Goal: Task Accomplishment & Management: Complete application form

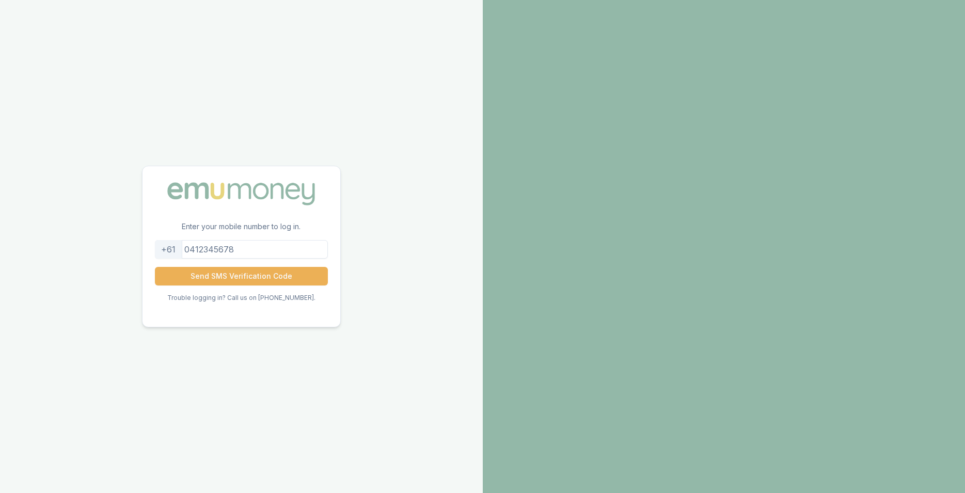
click at [229, 245] on input "tel" at bounding box center [241, 249] width 173 height 19
type input "0430157570"
click at [239, 282] on button "Send SMS Verification Code" at bounding box center [241, 276] width 173 height 19
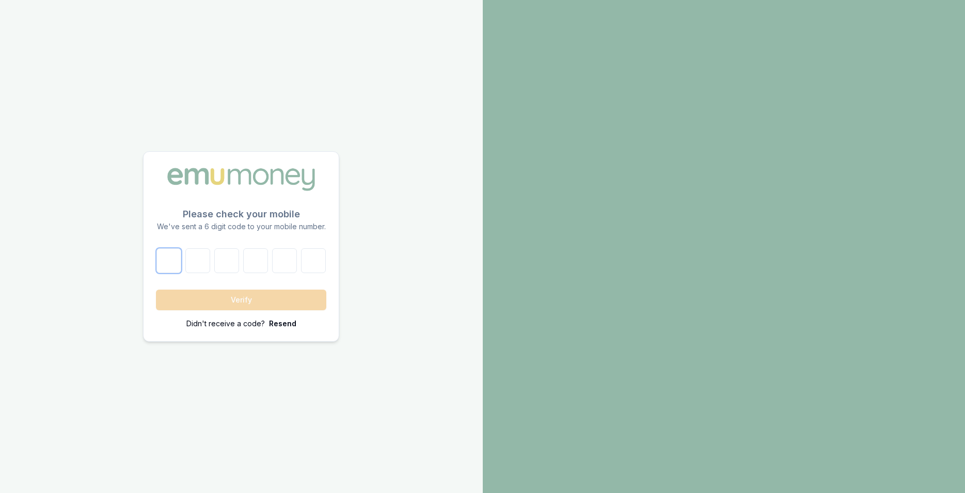
click at [176, 261] on input "number" at bounding box center [169, 260] width 25 height 25
type input "7"
type input "0"
type input "2"
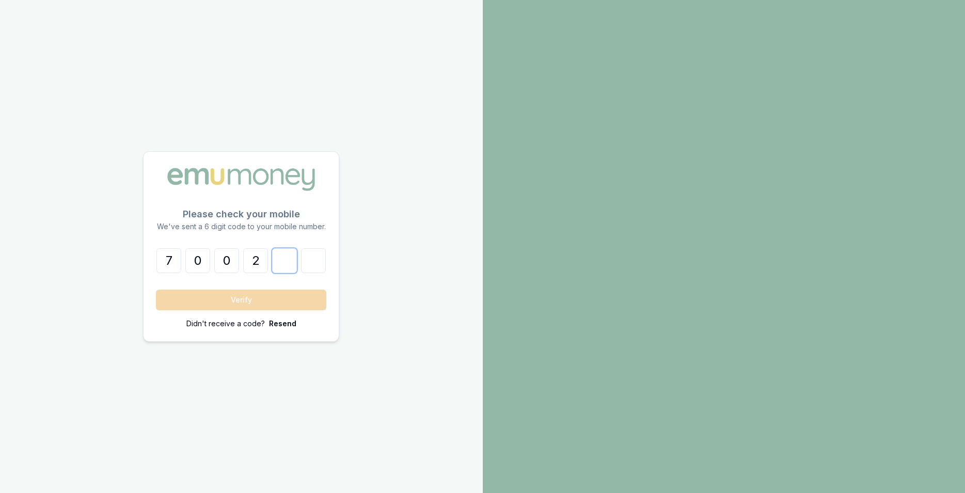
type input "2"
type input "1"
click at [242, 300] on button "Verify" at bounding box center [241, 300] width 170 height 21
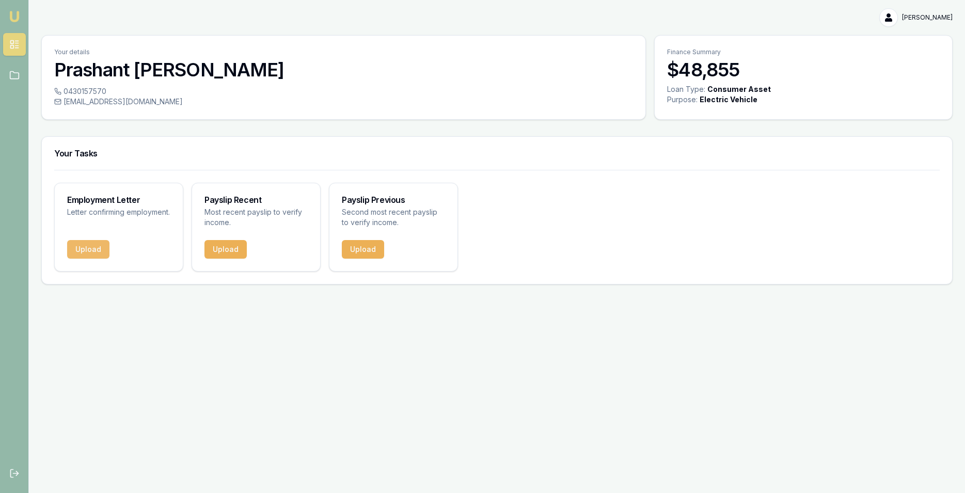
click at [94, 256] on button "Upload" at bounding box center [88, 249] width 42 height 19
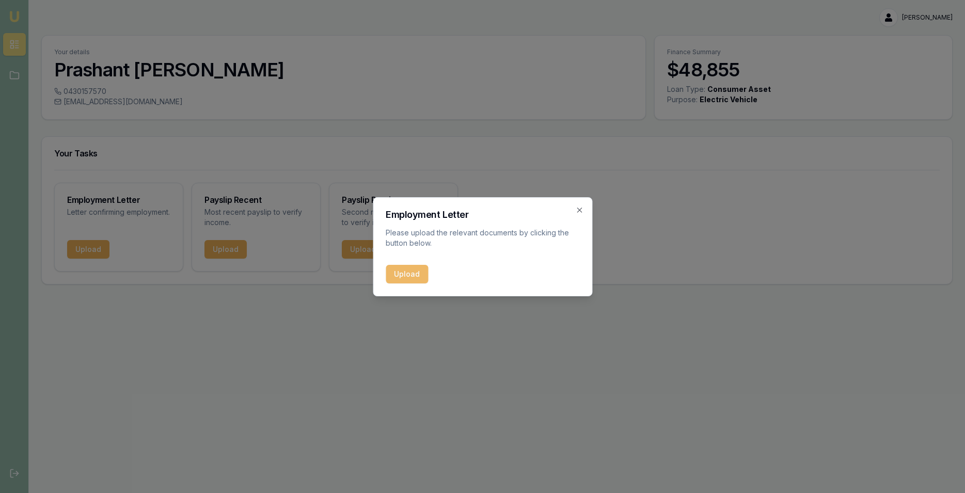
click at [394, 270] on button "Upload" at bounding box center [407, 274] width 42 height 19
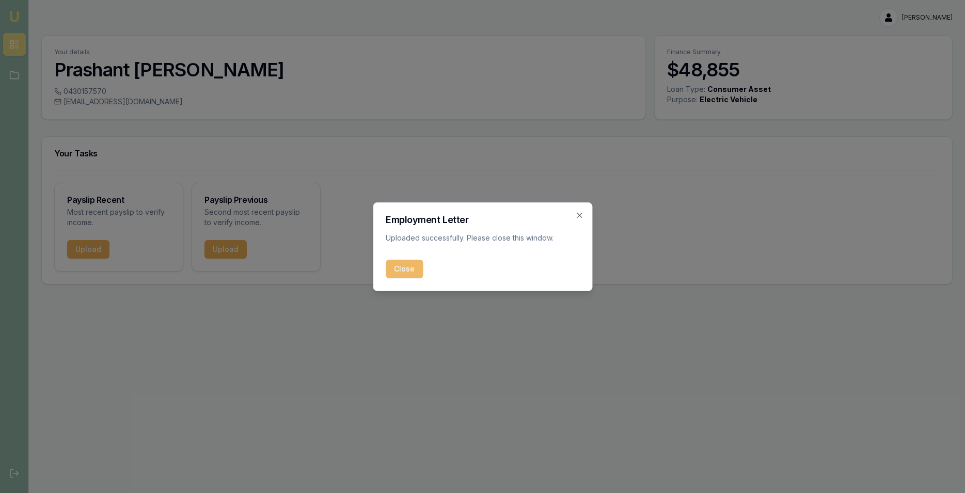
click at [398, 268] on button "Close" at bounding box center [404, 269] width 37 height 19
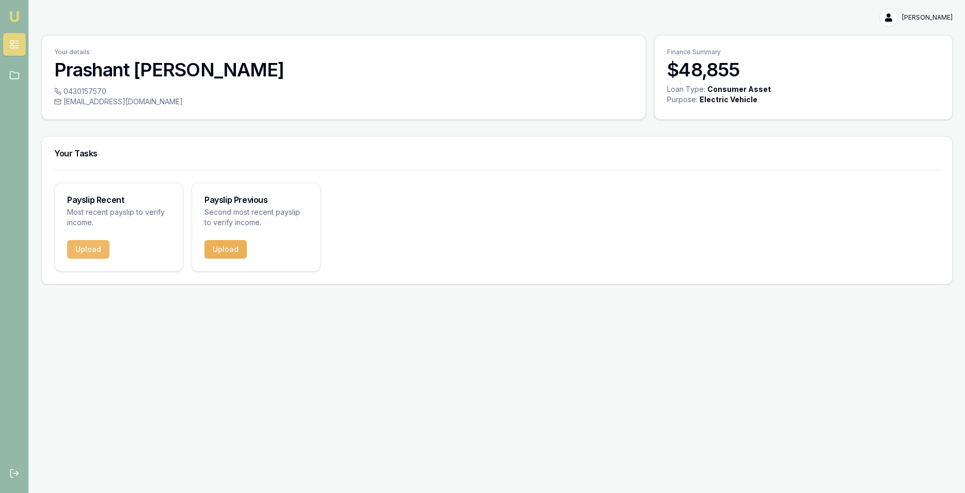
click at [81, 254] on button "Upload" at bounding box center [88, 249] width 42 height 19
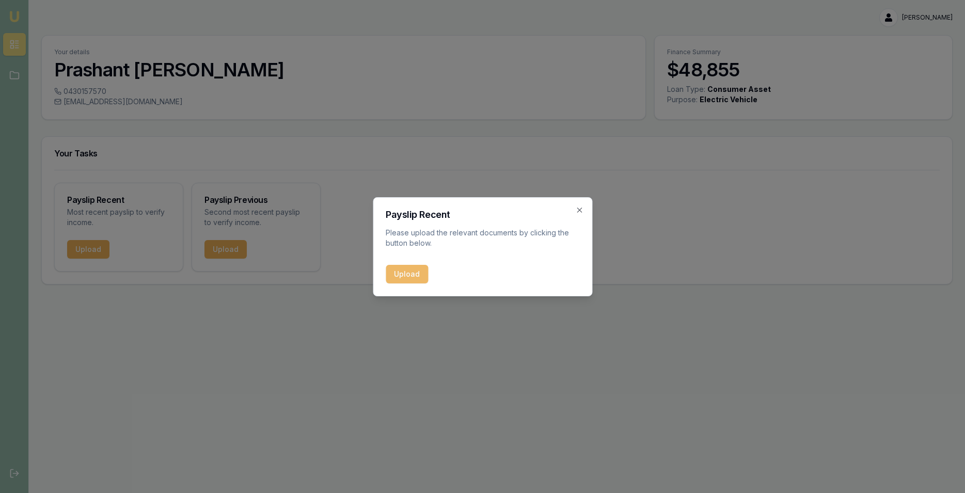
click at [400, 279] on button "Upload" at bounding box center [407, 274] width 42 height 19
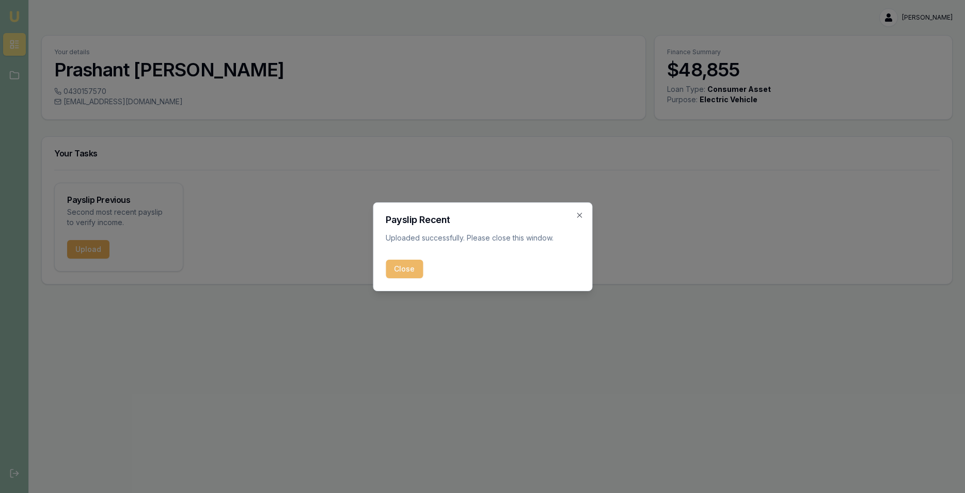
click at [397, 272] on button "Close" at bounding box center [404, 269] width 37 height 19
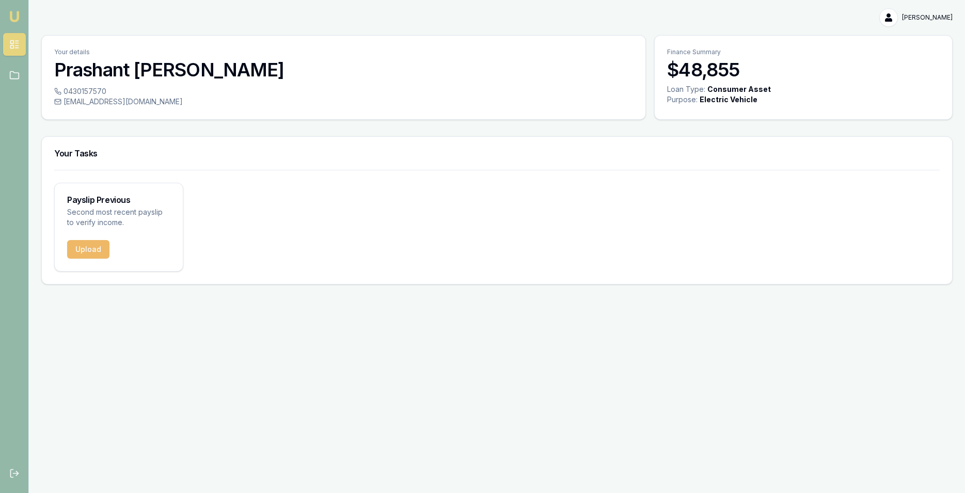
click at [92, 254] on button "Upload" at bounding box center [88, 249] width 42 height 19
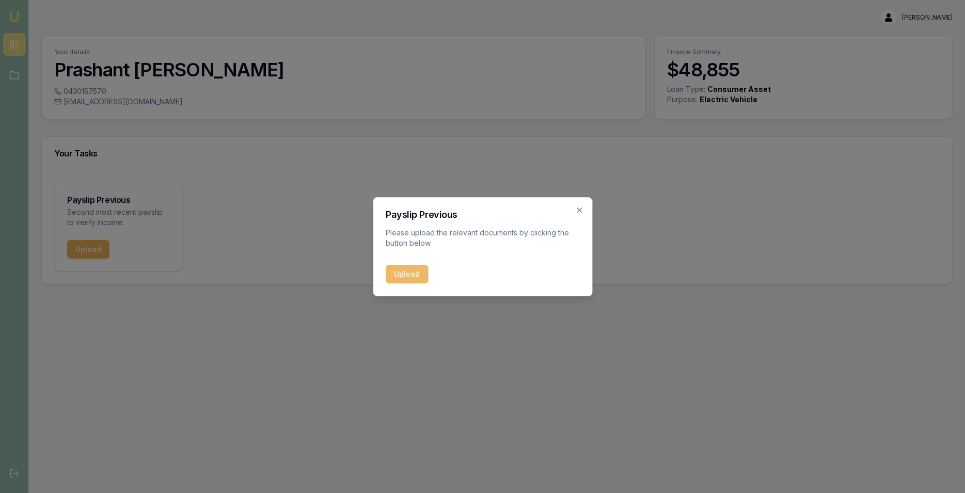
click at [393, 273] on button "Upload" at bounding box center [407, 274] width 42 height 19
click at [409, 270] on div "Upload" at bounding box center [483, 274] width 194 height 19
click at [582, 211] on icon "button" at bounding box center [579, 210] width 8 height 8
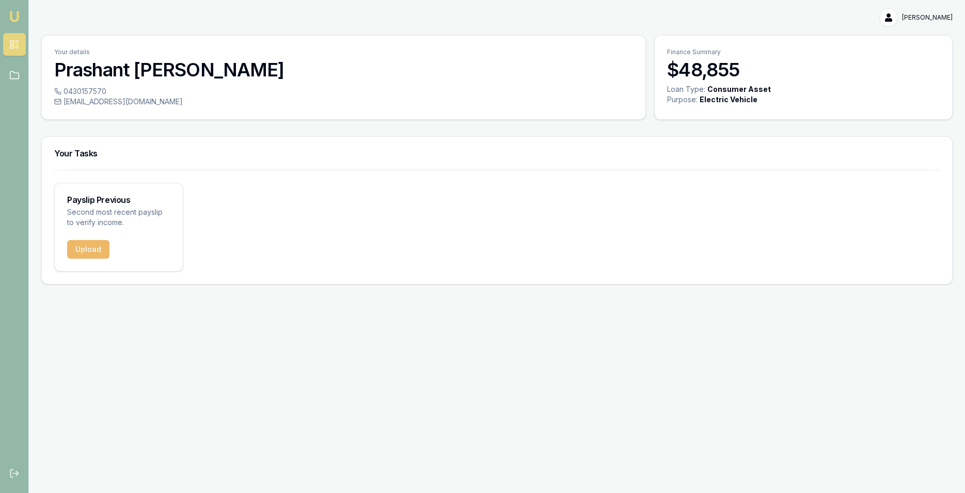
click at [87, 256] on button "Upload" at bounding box center [88, 249] width 42 height 19
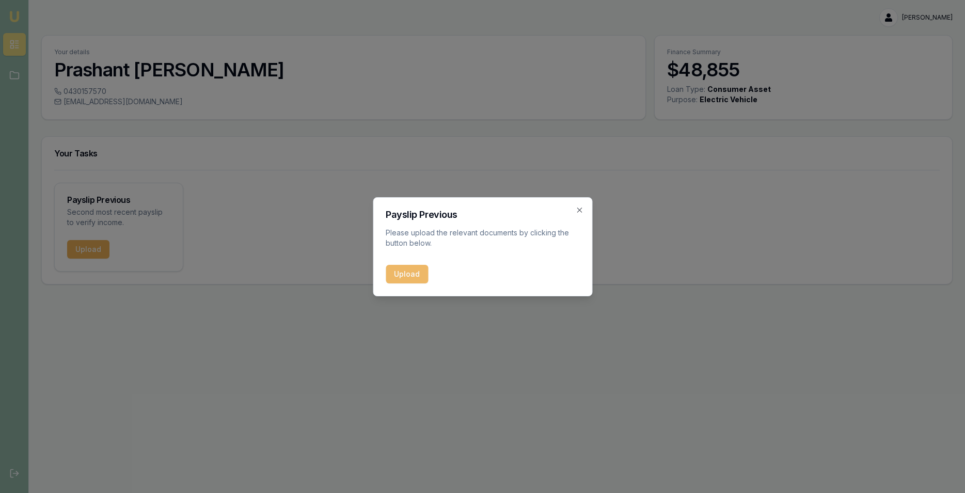
click at [395, 277] on button "Upload" at bounding box center [407, 274] width 42 height 19
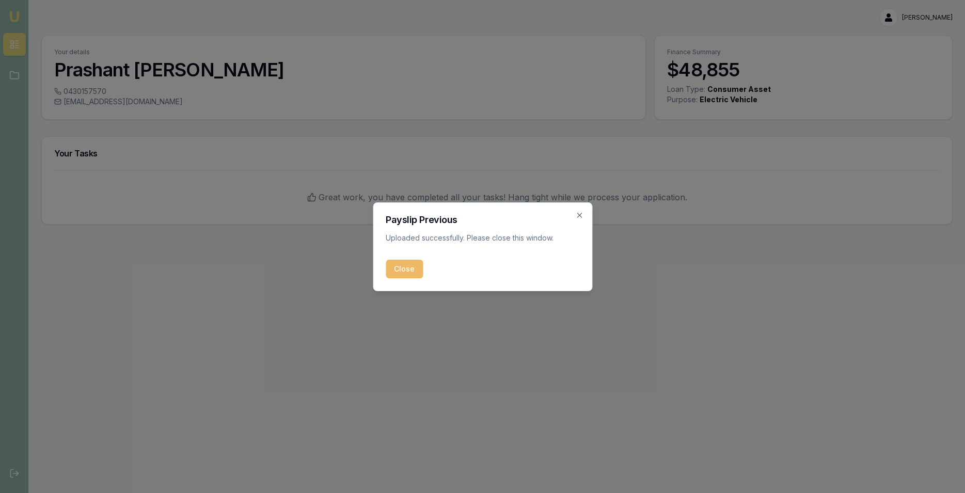
click at [399, 274] on button "Close" at bounding box center [404, 269] width 37 height 19
